Goal: Transaction & Acquisition: Purchase product/service

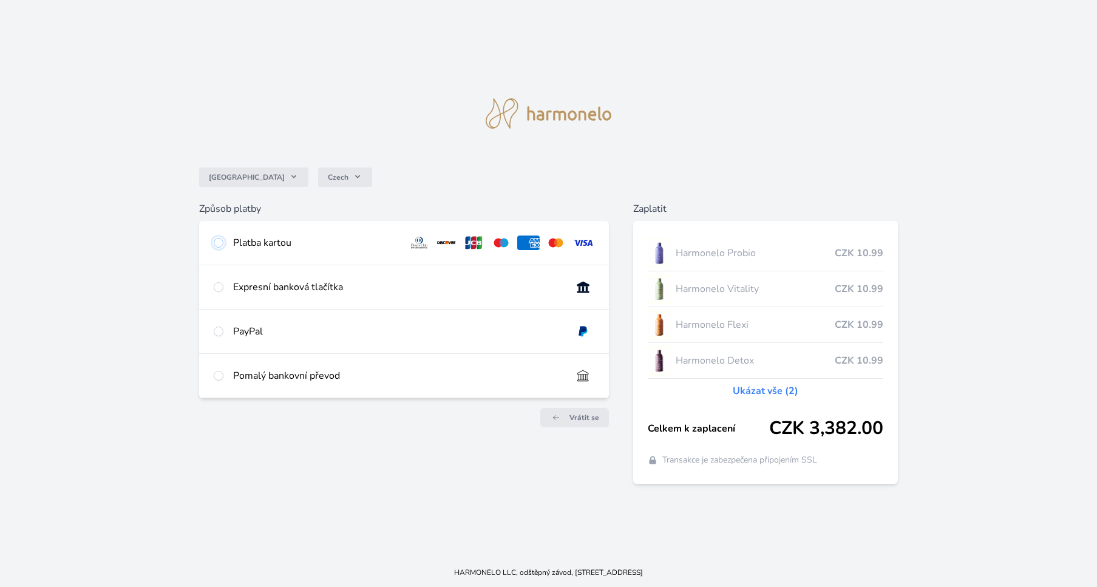
click at [217, 244] on input "radio" at bounding box center [219, 243] width 10 height 10
radio input "true"
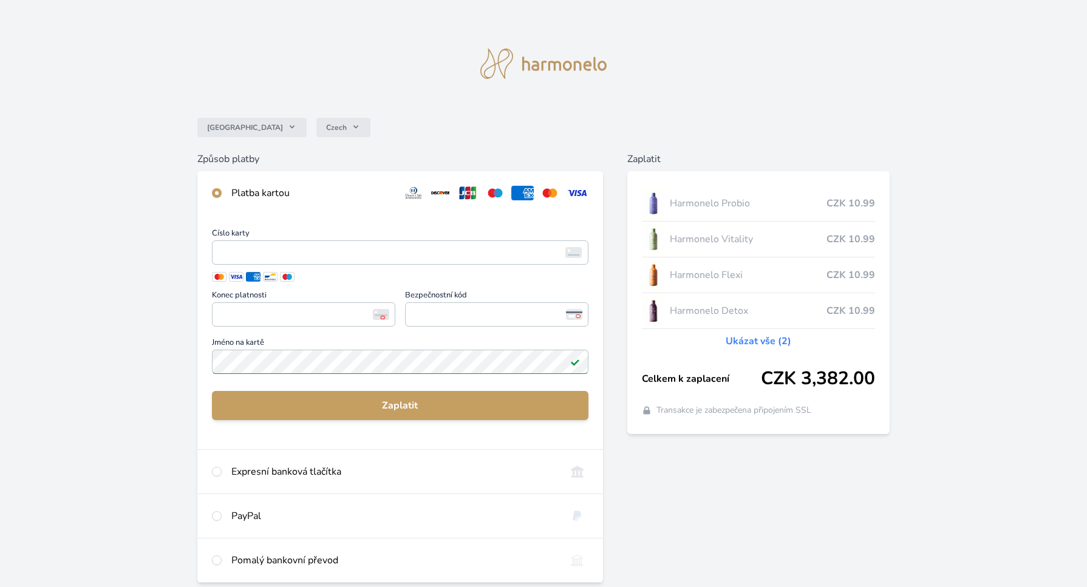
click at [761, 342] on link "Ukázat vše (2)" at bounding box center [758, 341] width 66 height 15
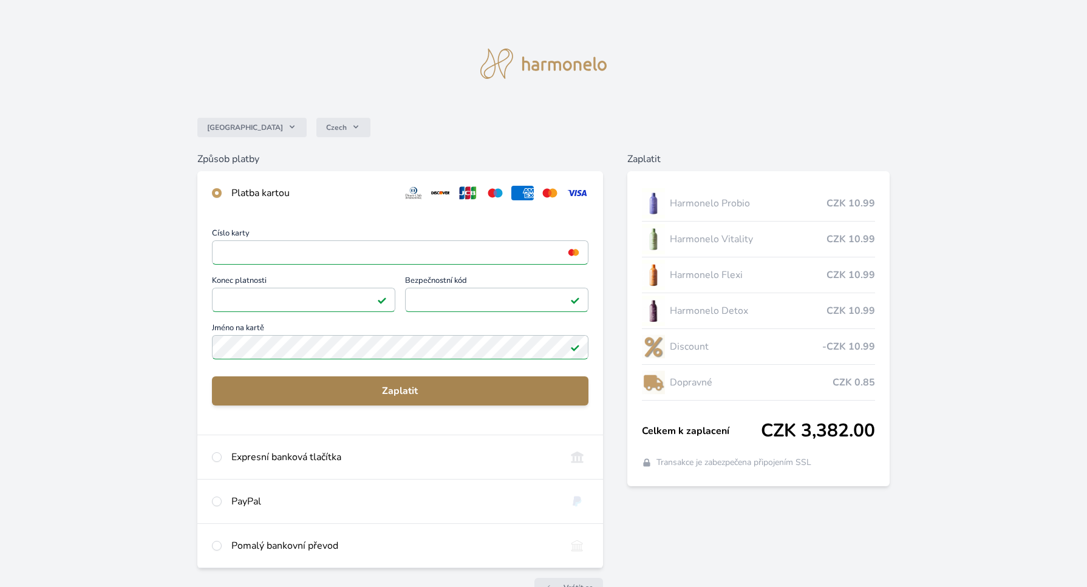
click at [421, 401] on button "Zaplatit" at bounding box center [400, 390] width 376 height 29
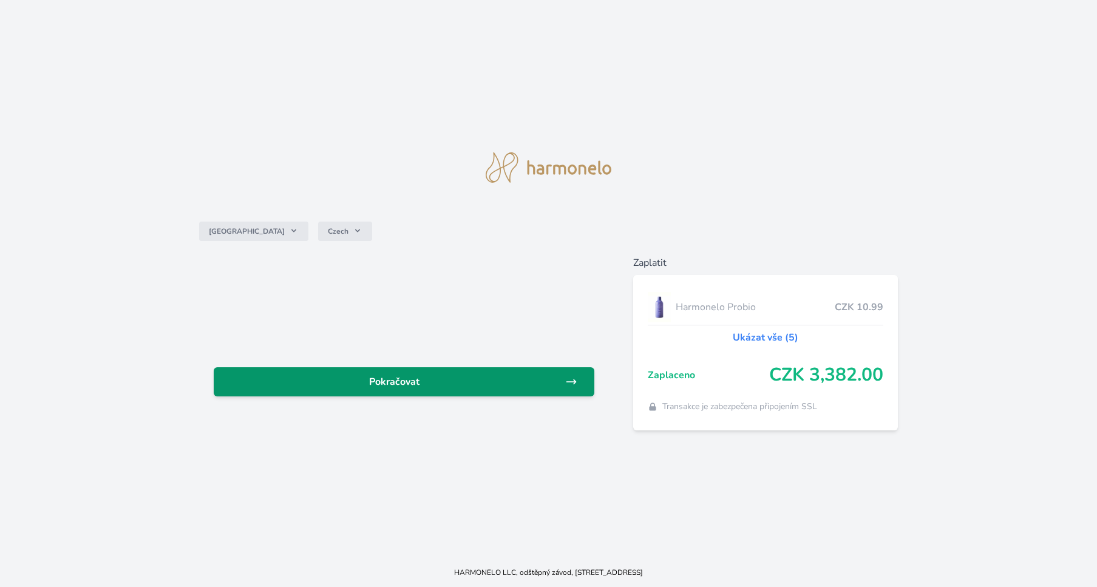
click at [450, 387] on span "Pokračovat" at bounding box center [394, 382] width 342 height 15
